Goal: Navigation & Orientation: Find specific page/section

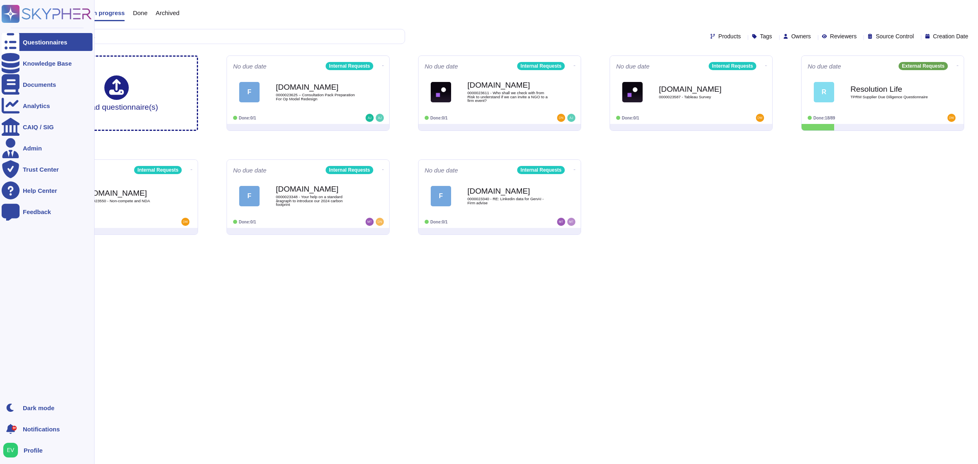
click at [14, 11] on rect at bounding box center [11, 14] width 18 height 18
click at [41, 88] on div "Documents" at bounding box center [47, 84] width 91 height 18
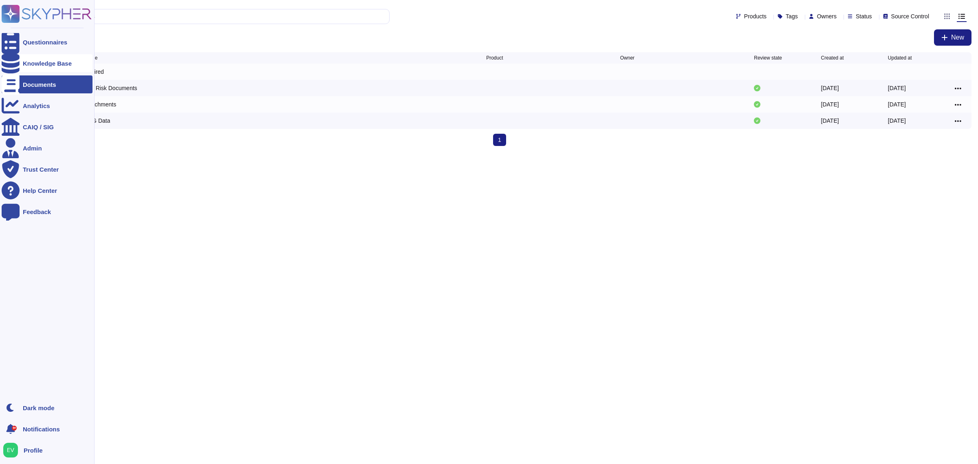
click at [41, 69] on div "Knowledge Base" at bounding box center [47, 63] width 91 height 18
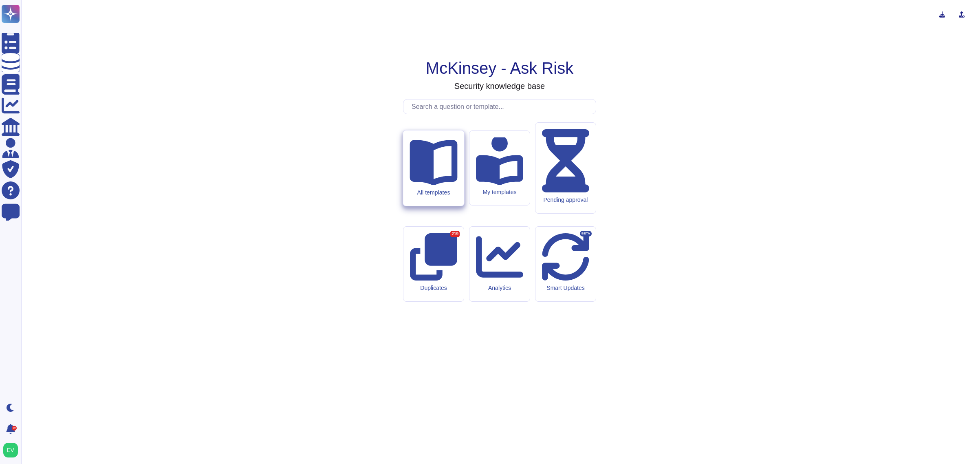
click at [423, 185] on icon at bounding box center [434, 161] width 48 height 48
